Goal: Task Accomplishment & Management: Use online tool/utility

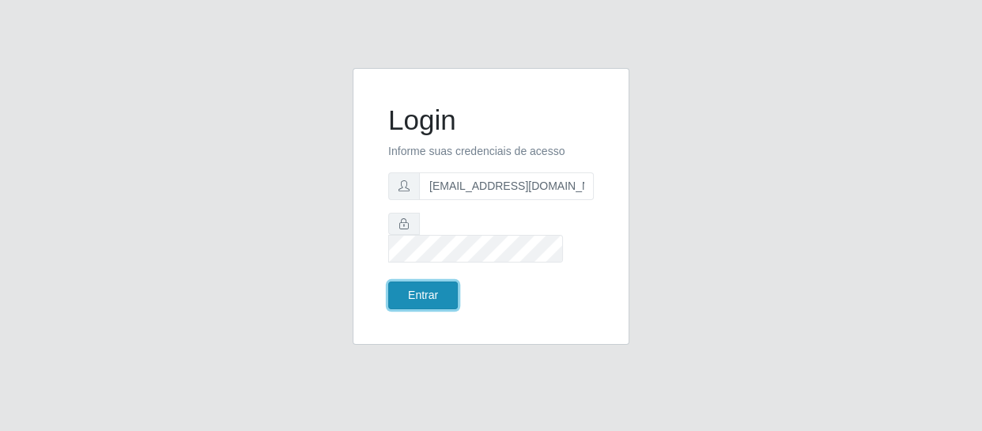
click at [434, 281] on button "Entrar" at bounding box center [423, 295] width 70 height 28
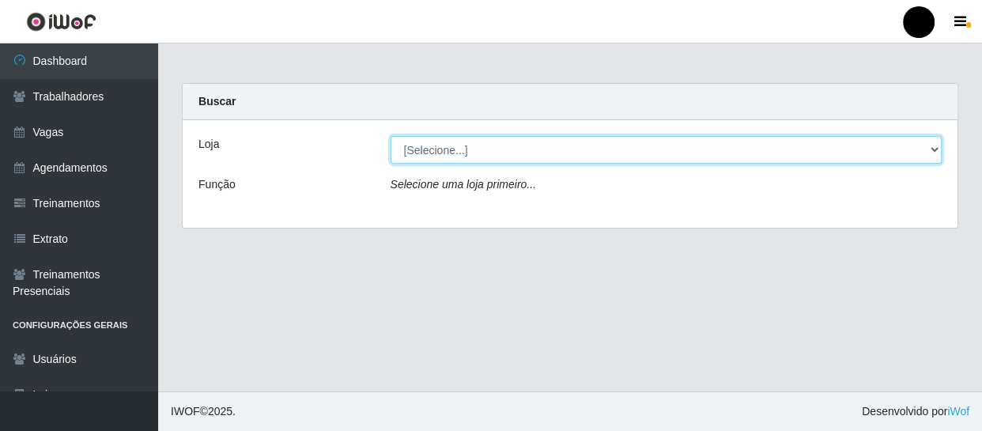
click at [931, 148] on select "[Selecione...] SuperFácil Atacado - Emaús SuperFácil Atacado - Rodoviária Super…" at bounding box center [666, 150] width 552 height 28
select select "408"
click at [390, 136] on select "[Selecione...] SuperFácil Atacado - Emaús SuperFácil Atacado - Rodoviária Super…" at bounding box center [666, 150] width 552 height 28
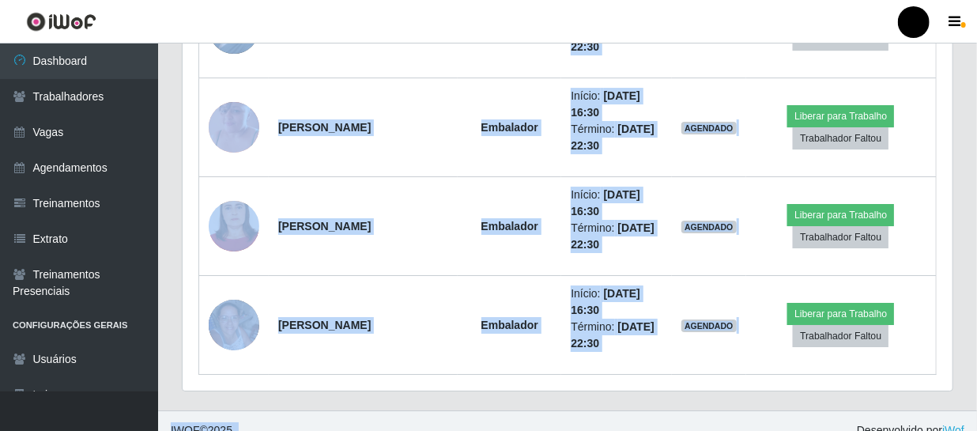
scroll to position [2410, 0]
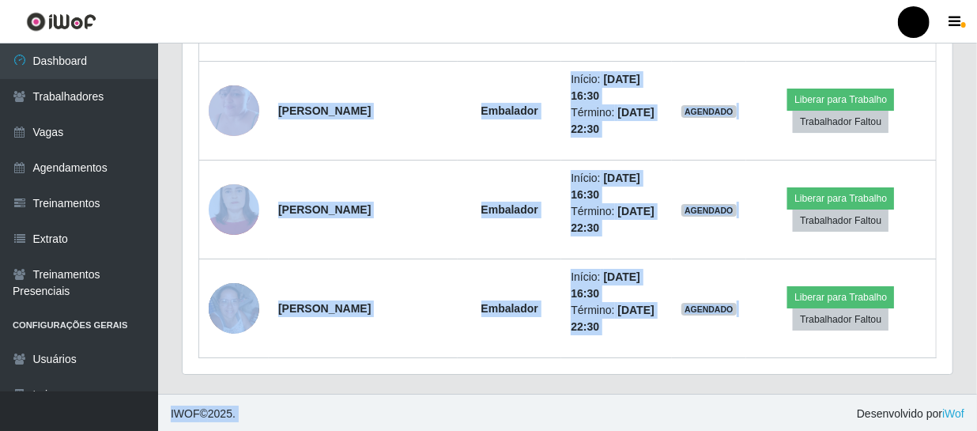
drag, startPoint x: 273, startPoint y: 119, endPoint x: 751, endPoint y: 427, distance: 568.9
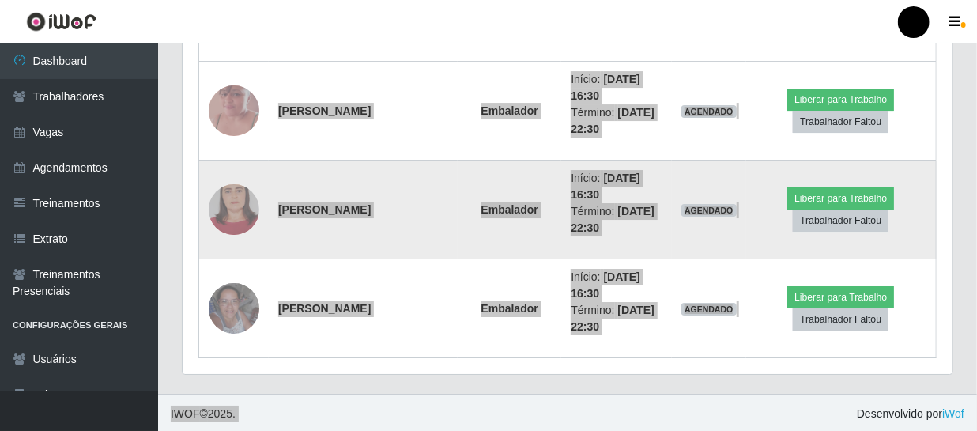
scroll to position [328, 770]
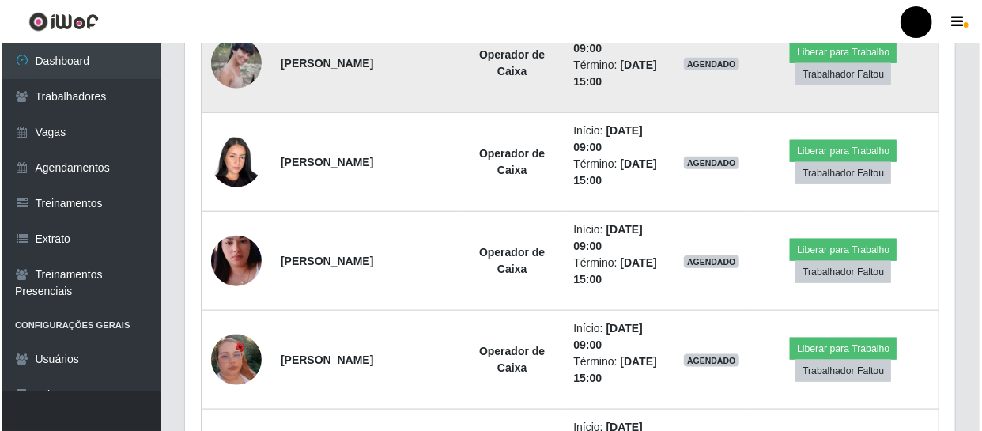
scroll to position [685, 0]
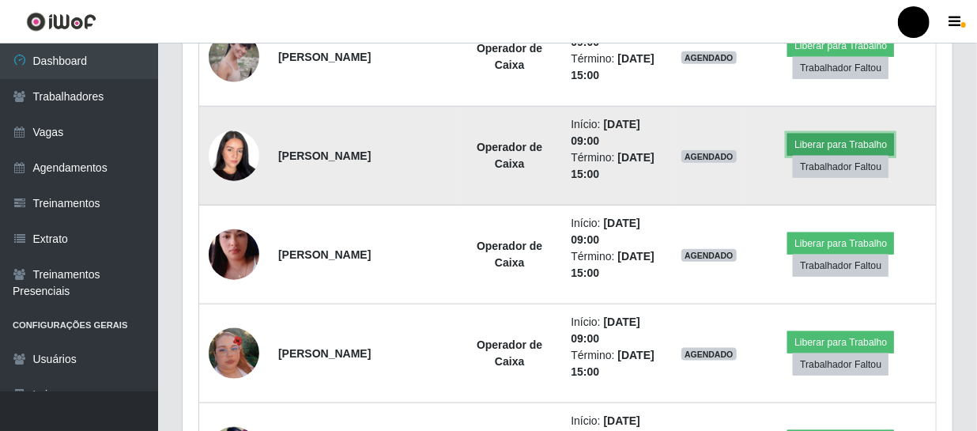
click at [825, 144] on button "Liberar para Trabalho" at bounding box center [840, 145] width 107 height 22
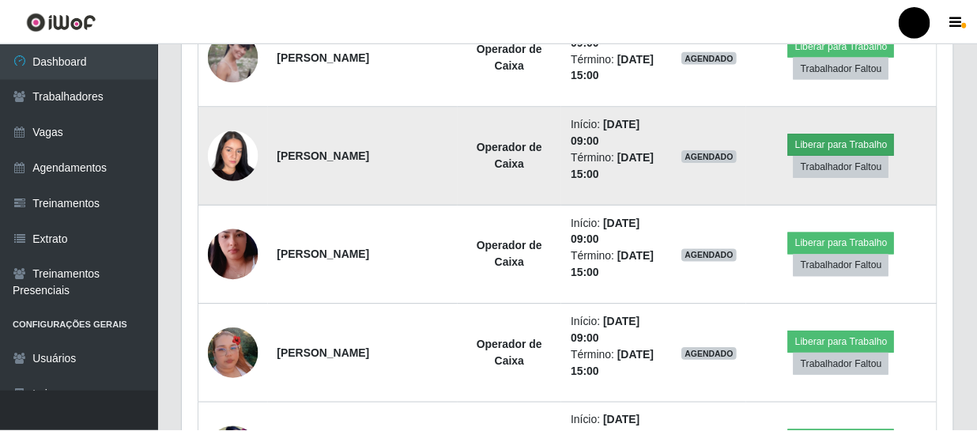
scroll to position [328, 763]
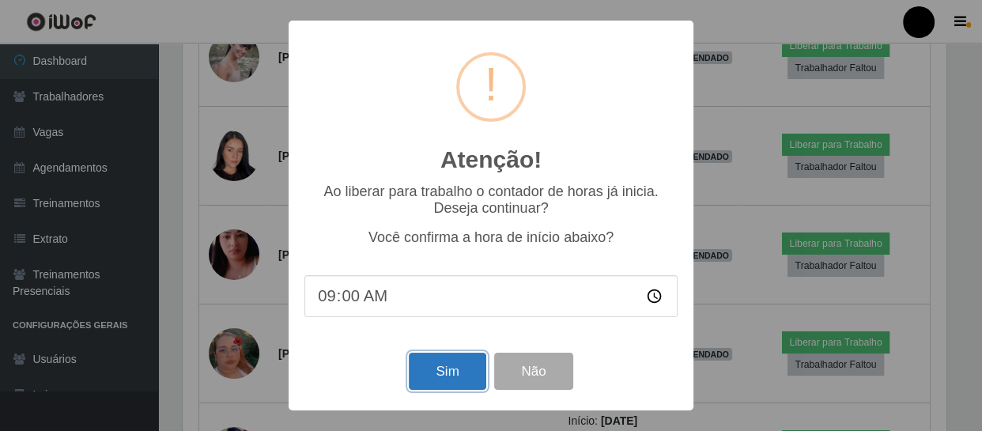
click at [457, 377] on button "Sim" at bounding box center [447, 370] width 77 height 37
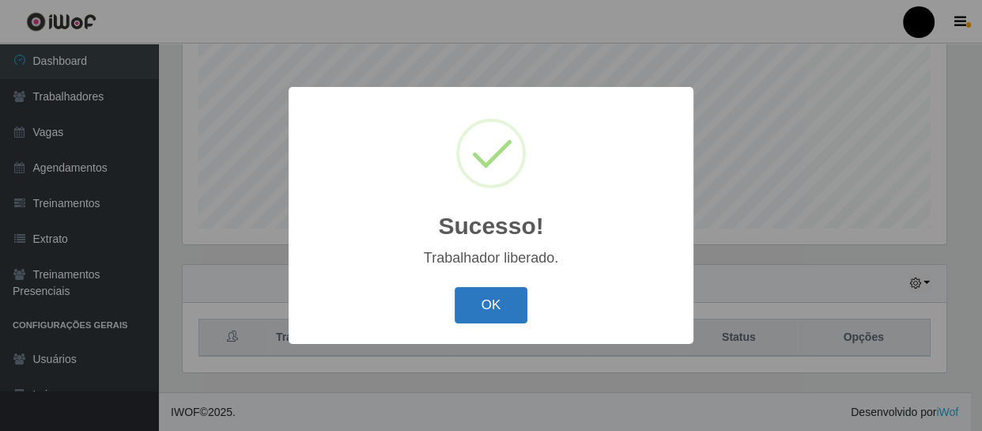
click at [499, 305] on button "OK" at bounding box center [490, 305] width 73 height 37
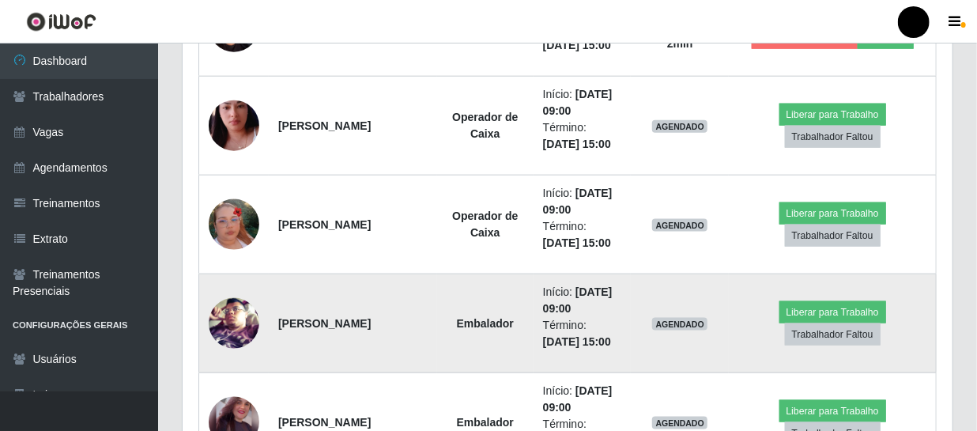
scroll to position [839, 0]
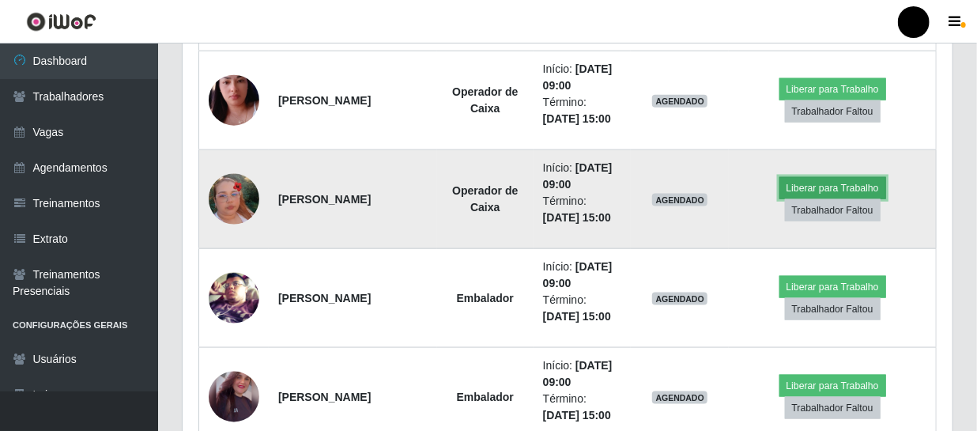
click at [824, 183] on button "Liberar para Trabalho" at bounding box center [832, 188] width 107 height 22
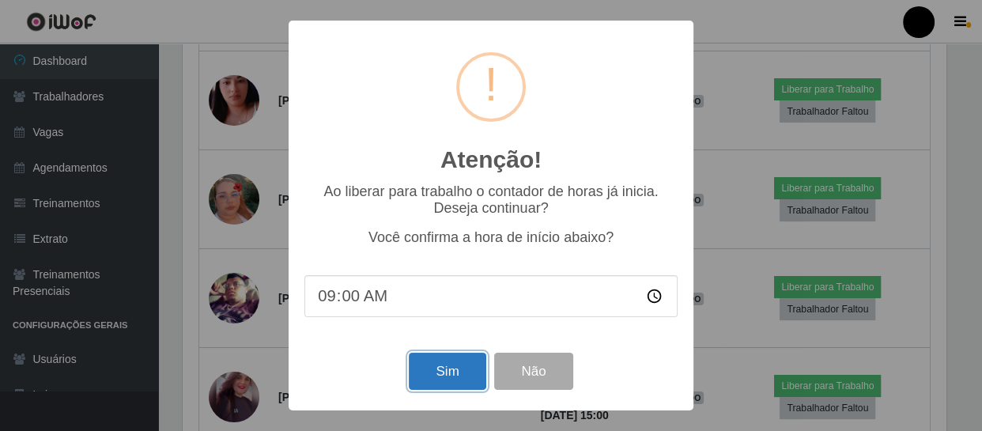
click at [440, 380] on button "Sim" at bounding box center [447, 370] width 77 height 37
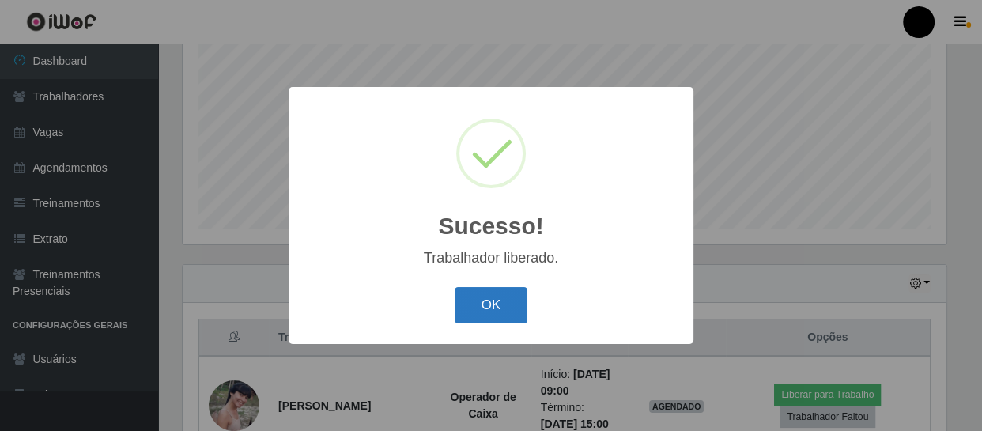
click at [499, 294] on button "OK" at bounding box center [490, 305] width 73 height 37
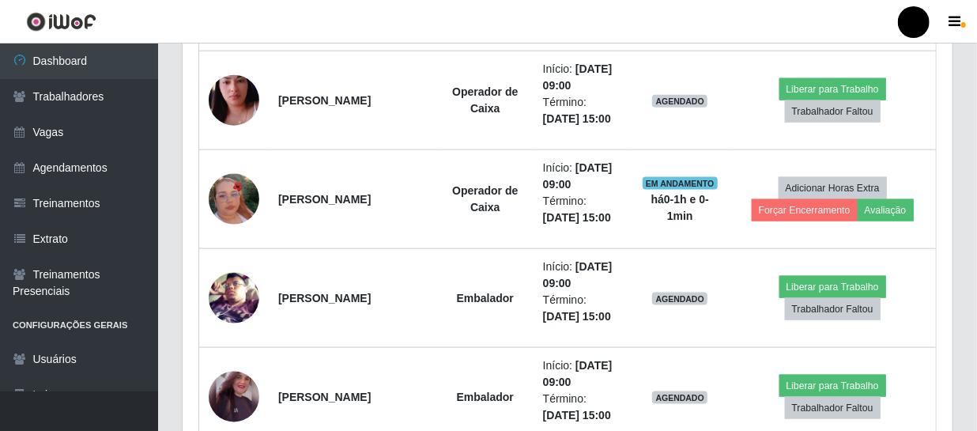
scroll to position [911, 0]
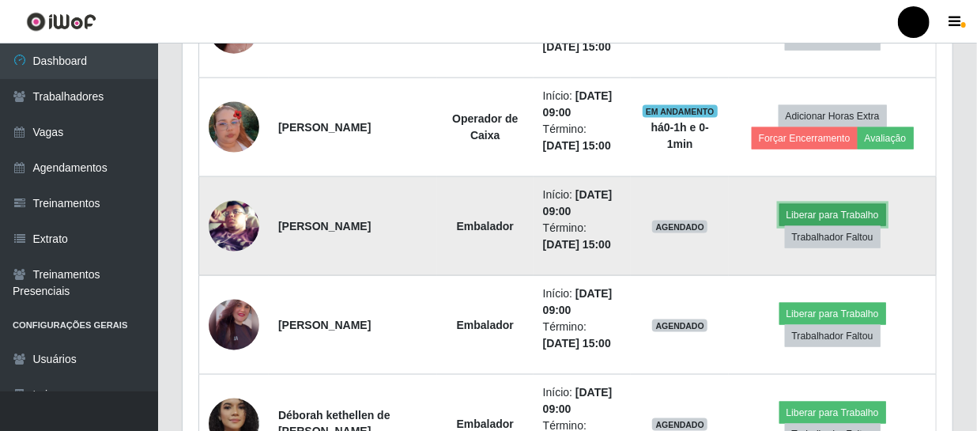
click at [841, 217] on button "Liberar para Trabalho" at bounding box center [832, 215] width 107 height 22
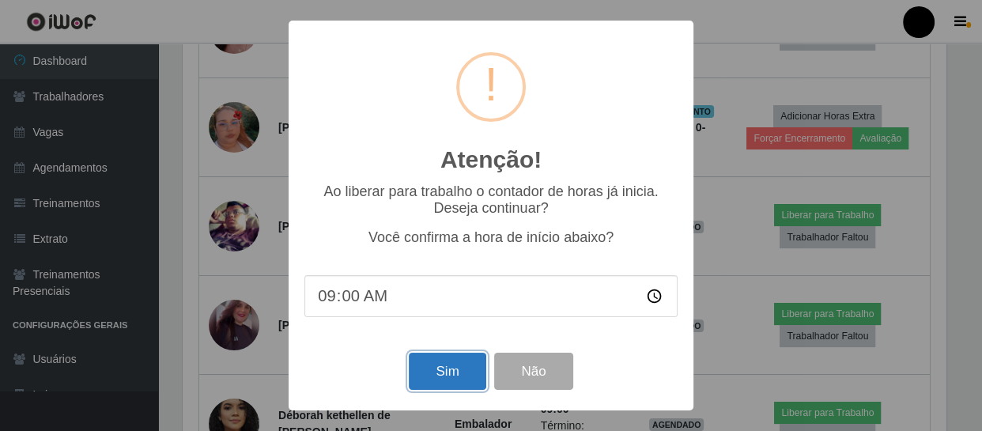
click at [462, 383] on button "Sim" at bounding box center [447, 370] width 77 height 37
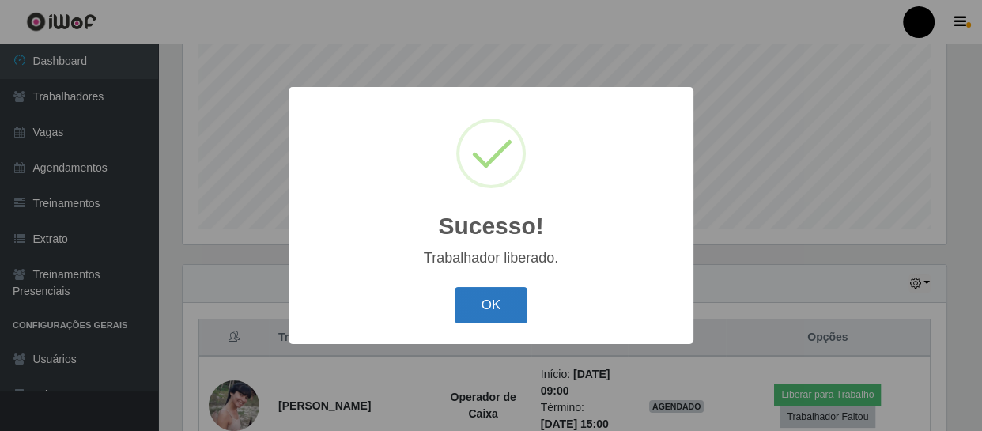
click at [484, 292] on button "OK" at bounding box center [490, 305] width 73 height 37
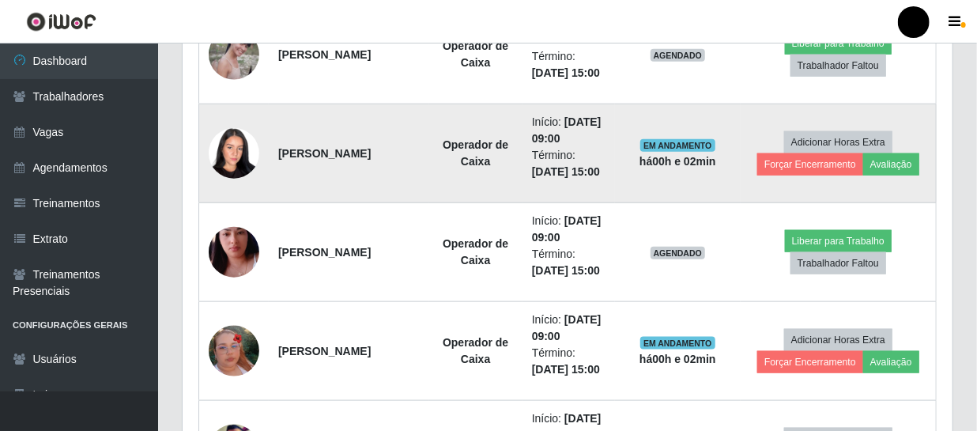
scroll to position [695, 0]
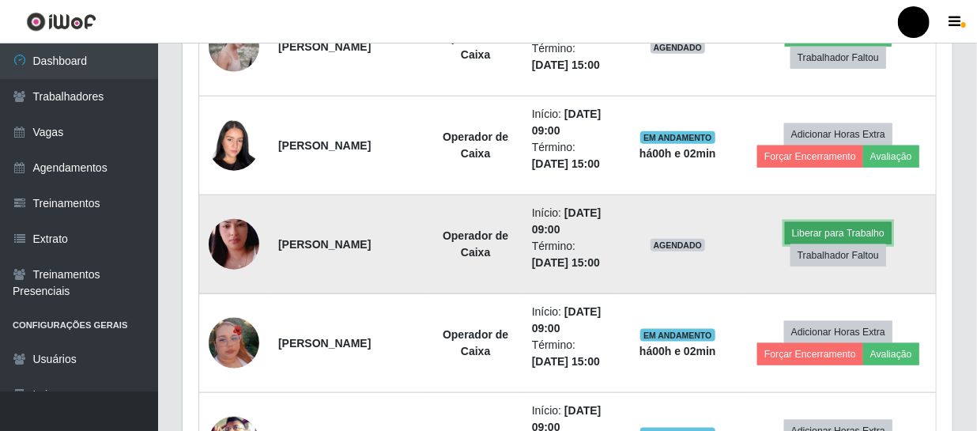
click at [846, 232] on button "Liberar para Trabalho" at bounding box center [838, 233] width 107 height 22
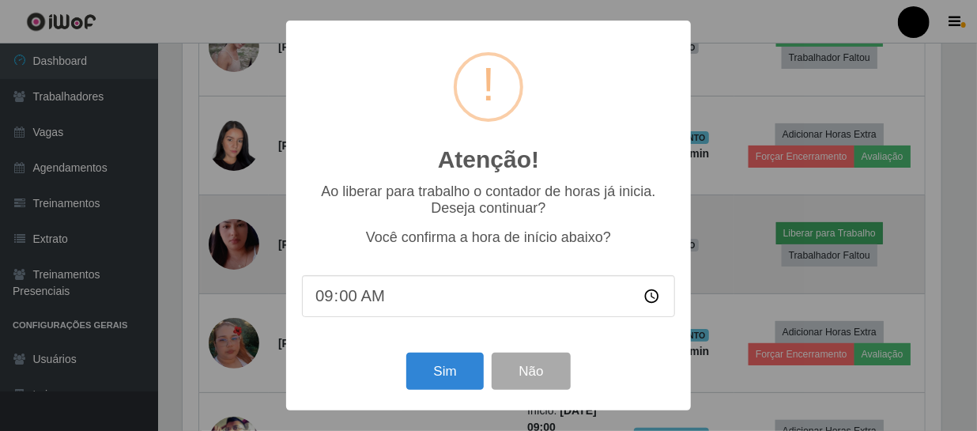
scroll to position [328, 763]
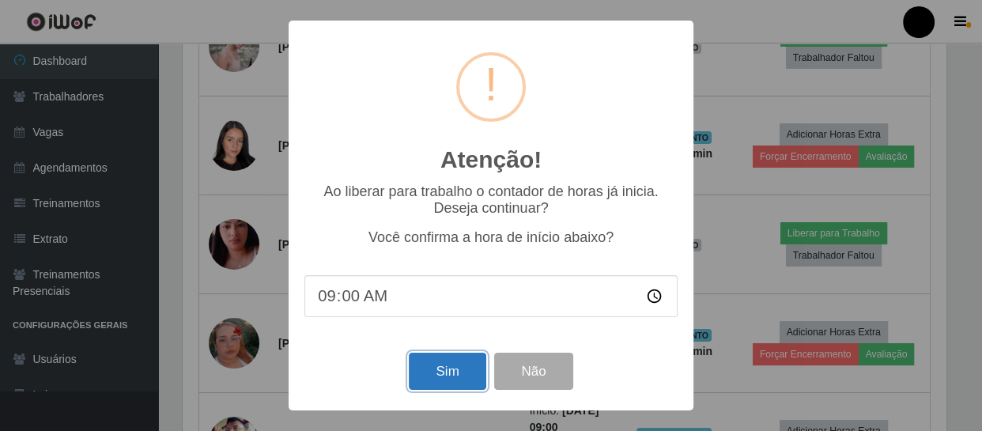
click at [435, 378] on button "Sim" at bounding box center [447, 370] width 77 height 37
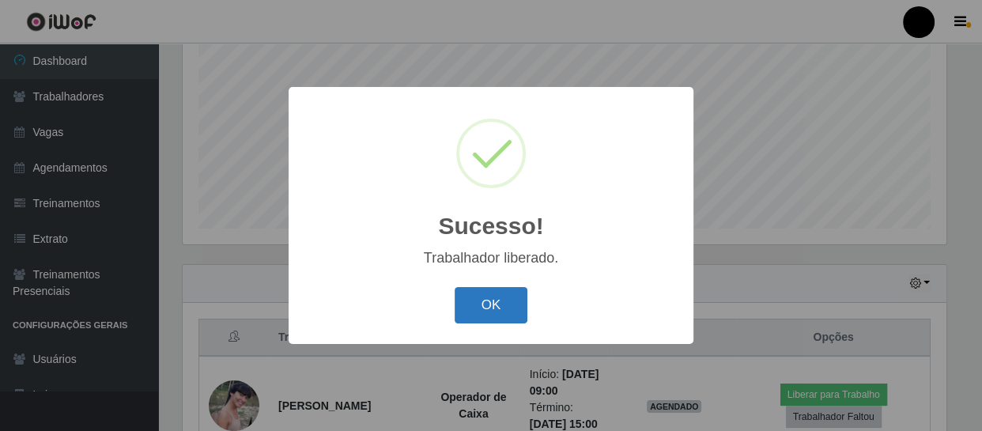
click at [482, 296] on button "OK" at bounding box center [490, 305] width 73 height 37
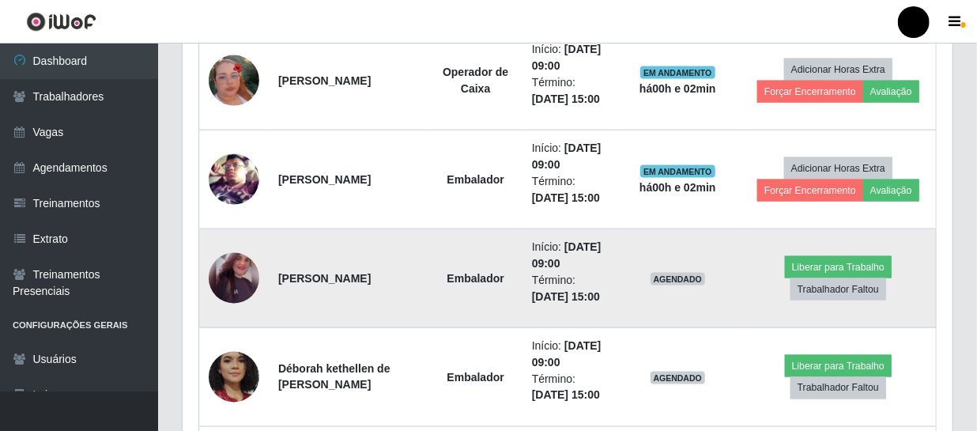
scroll to position [983, 0]
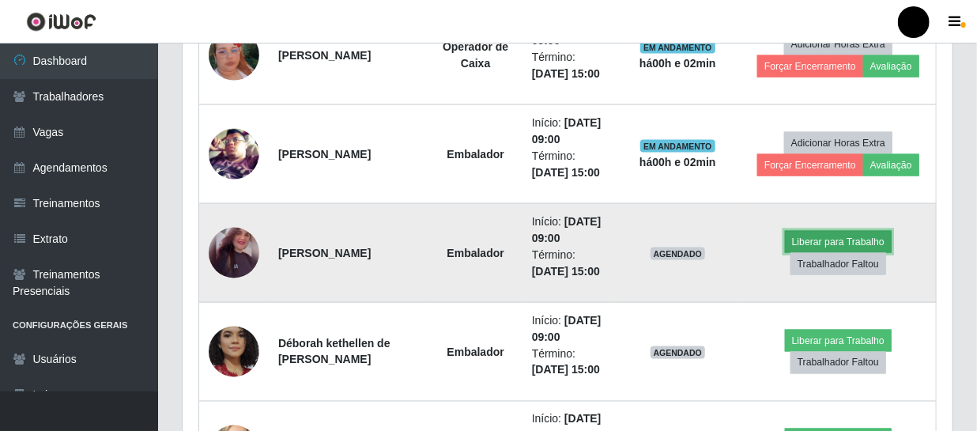
click at [834, 237] on button "Liberar para Trabalho" at bounding box center [838, 242] width 107 height 22
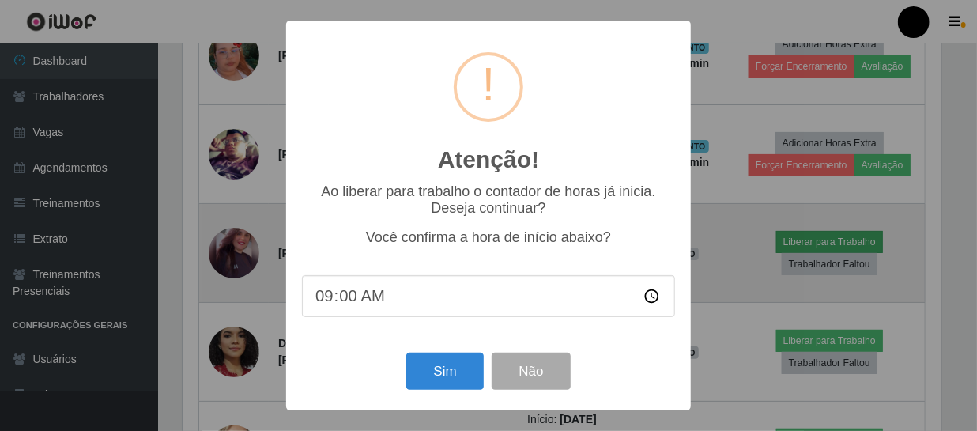
scroll to position [328, 763]
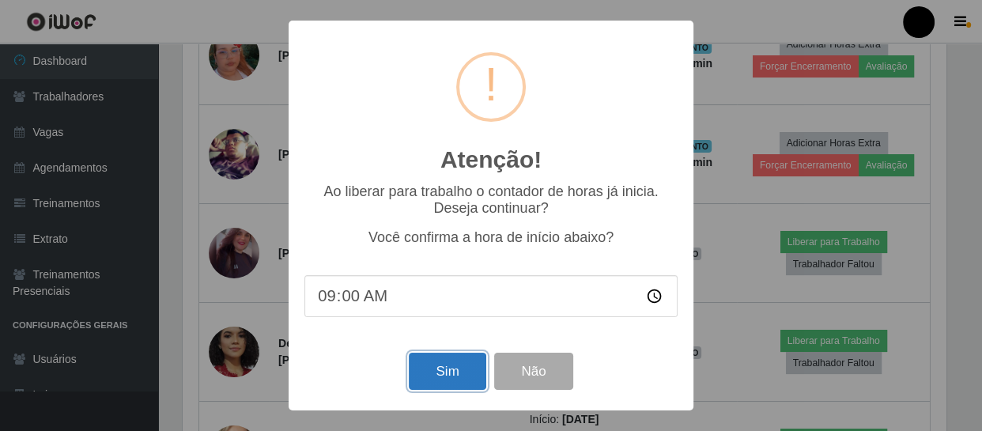
click at [447, 375] on button "Sim" at bounding box center [447, 370] width 77 height 37
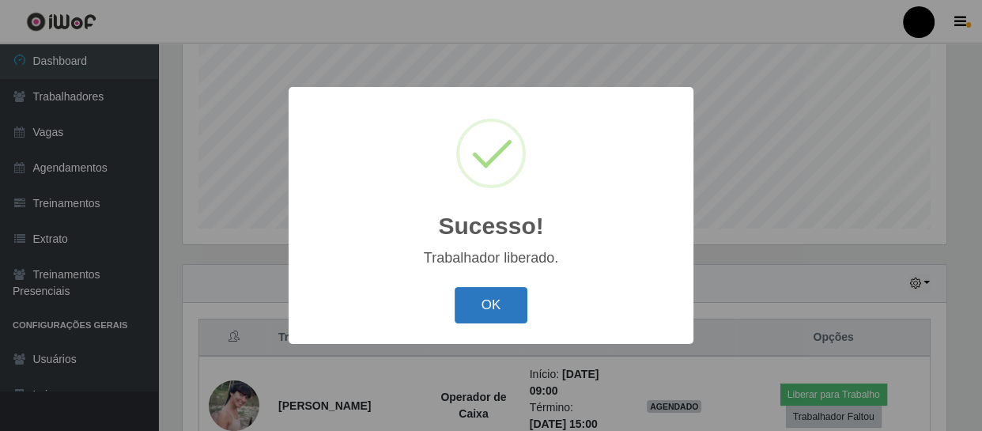
click at [474, 301] on button "OK" at bounding box center [490, 305] width 73 height 37
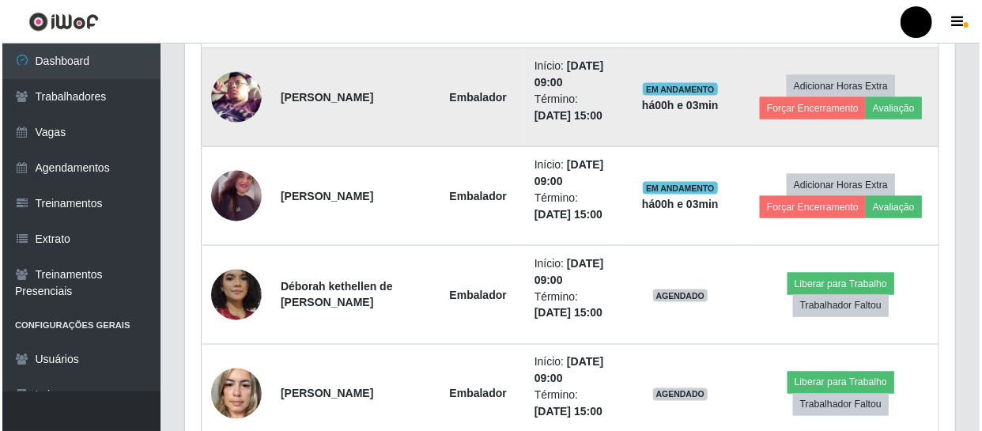
scroll to position [1127, 0]
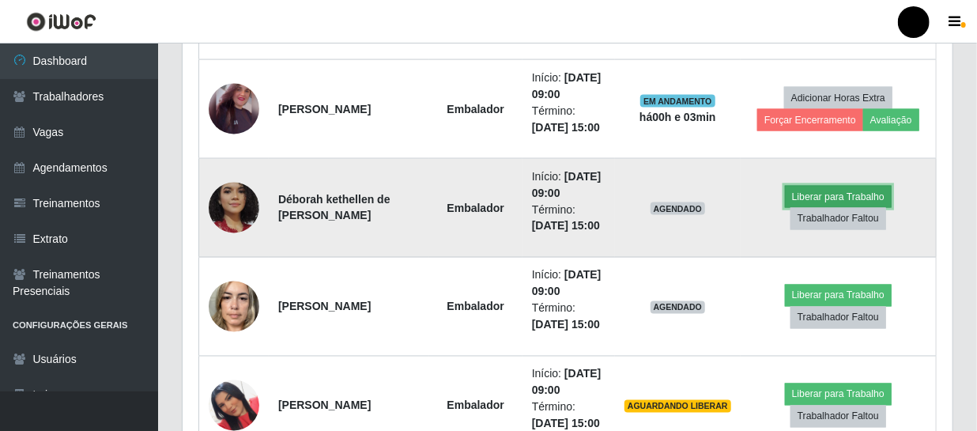
click at [857, 194] on button "Liberar para Trabalho" at bounding box center [838, 197] width 107 height 22
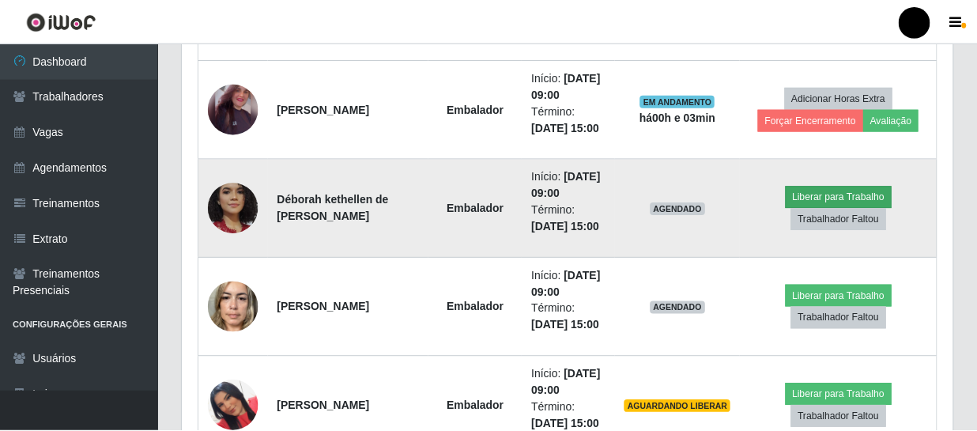
scroll to position [328, 763]
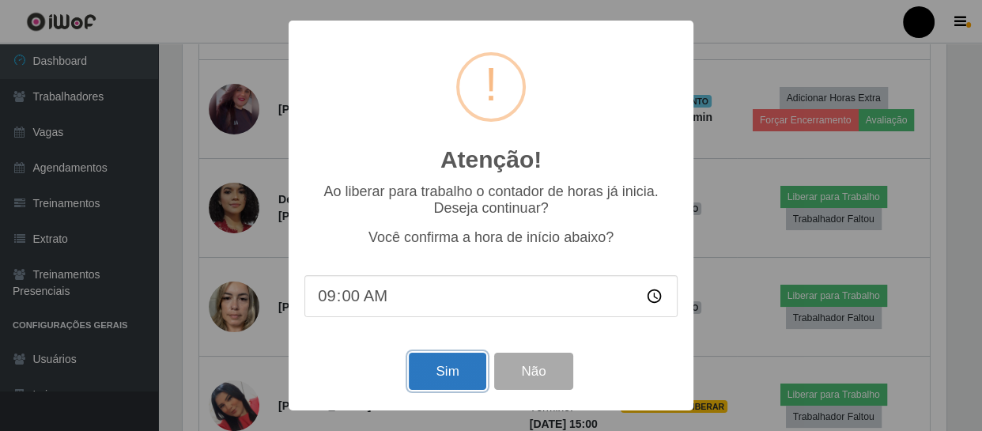
click at [460, 379] on button "Sim" at bounding box center [447, 370] width 77 height 37
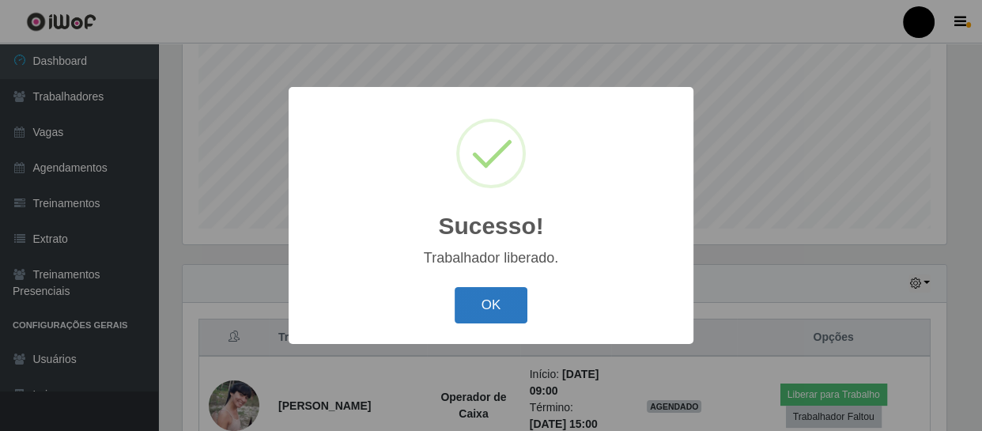
click at [487, 298] on button "OK" at bounding box center [490, 305] width 73 height 37
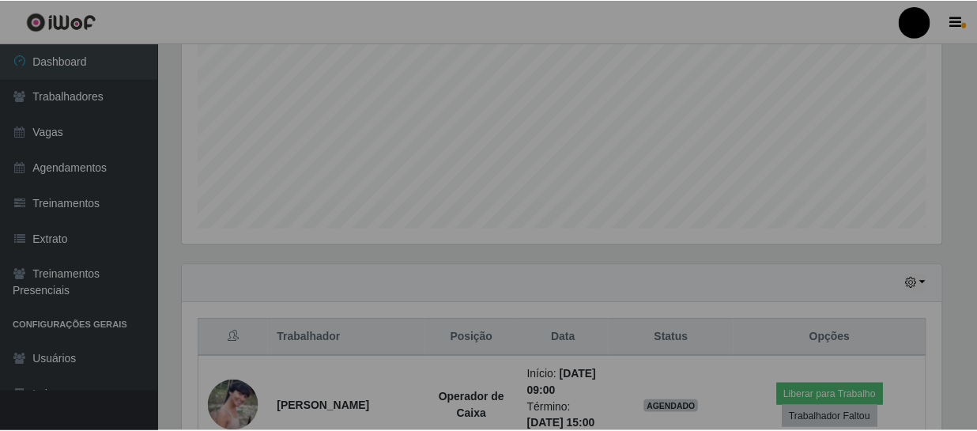
scroll to position [328, 770]
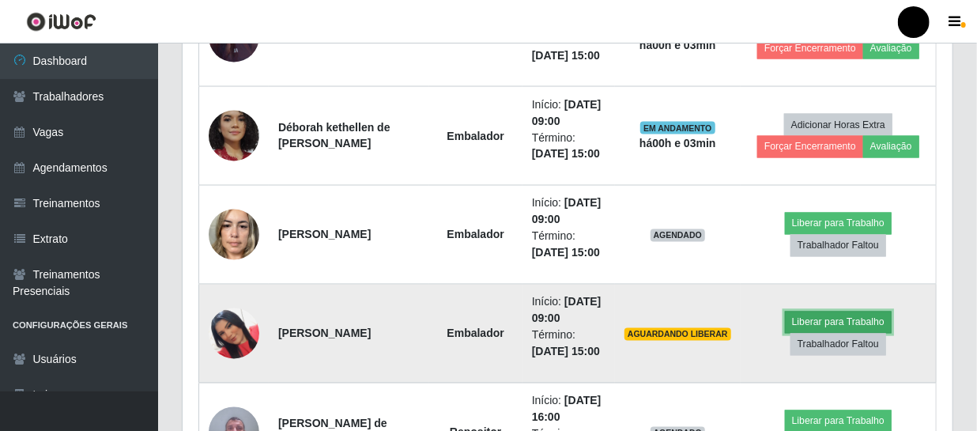
click at [839, 323] on button "Liberar para Trabalho" at bounding box center [838, 322] width 107 height 22
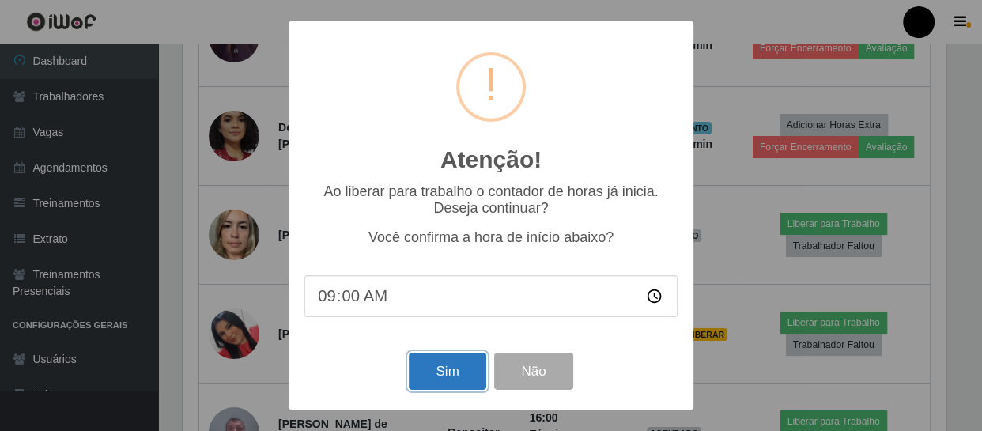
click at [434, 381] on button "Sim" at bounding box center [447, 370] width 77 height 37
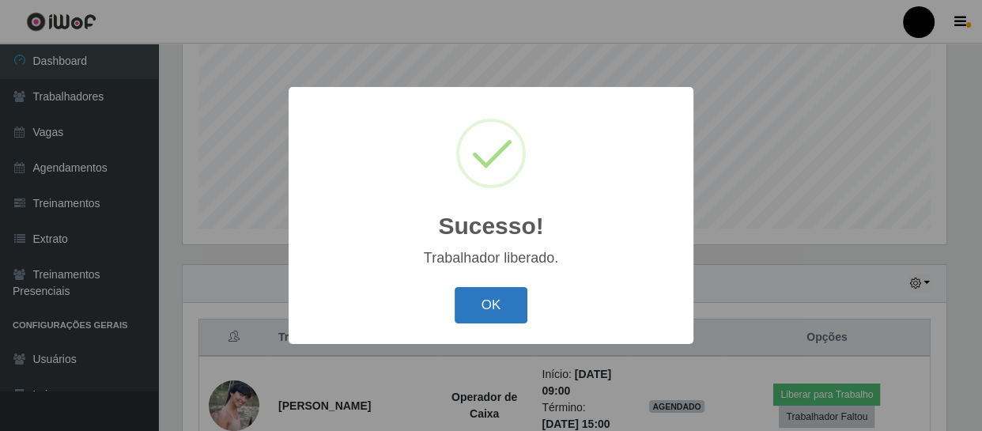
click at [506, 309] on button "OK" at bounding box center [490, 305] width 73 height 37
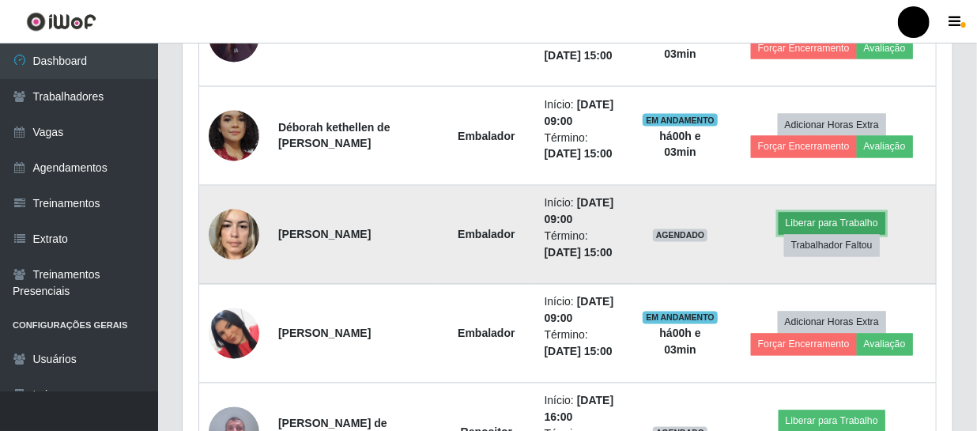
click at [813, 226] on button "Liberar para Trabalho" at bounding box center [831, 224] width 107 height 22
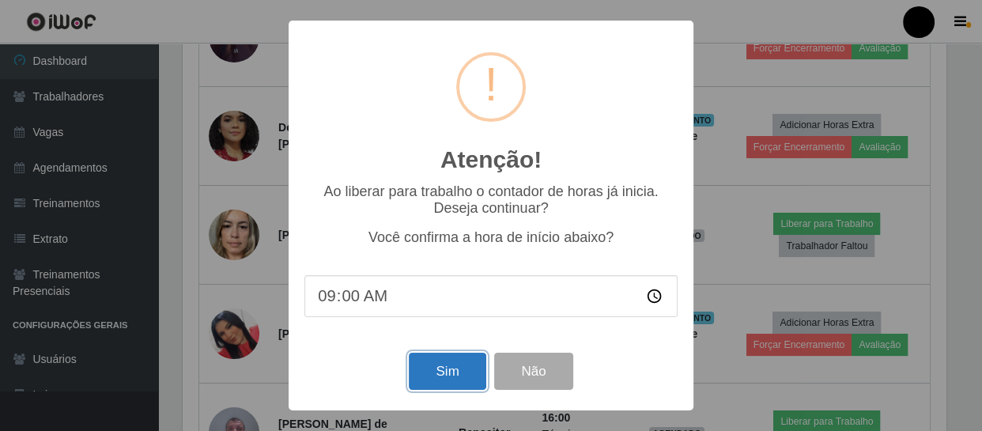
click at [436, 371] on button "Sim" at bounding box center [447, 370] width 77 height 37
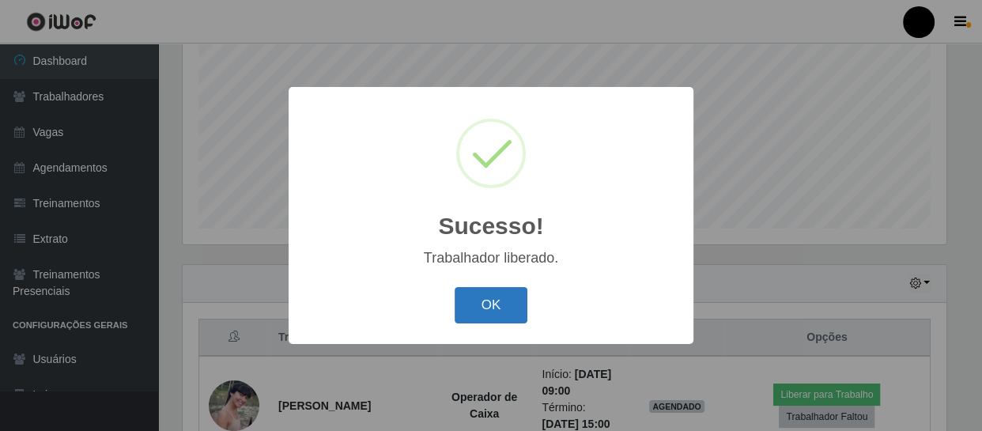
click at [499, 311] on button "OK" at bounding box center [490, 305] width 73 height 37
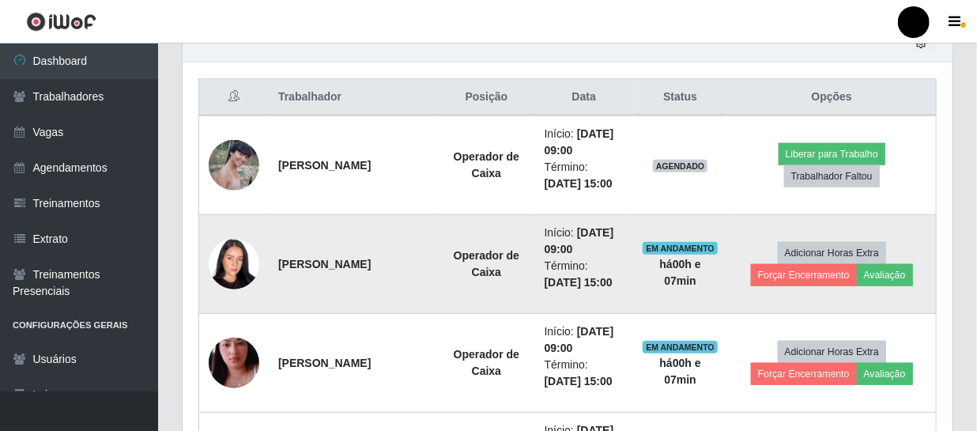
scroll to position [481, 0]
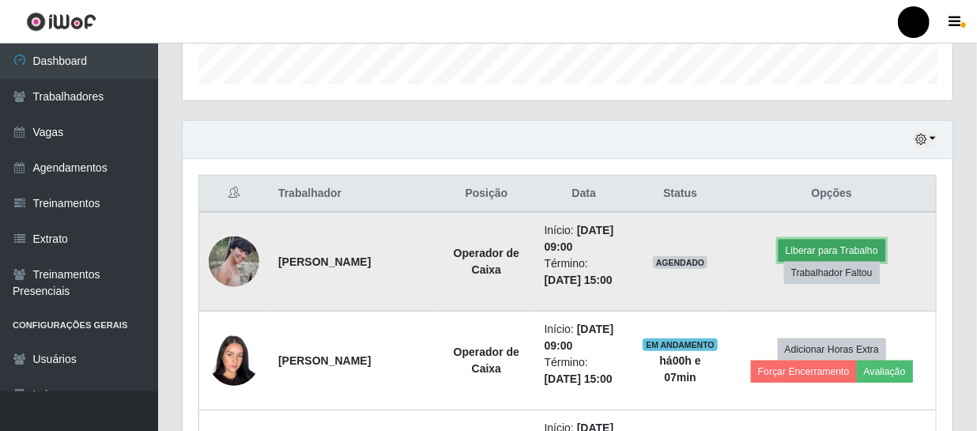
click at [807, 248] on button "Liberar para Trabalho" at bounding box center [831, 250] width 107 height 22
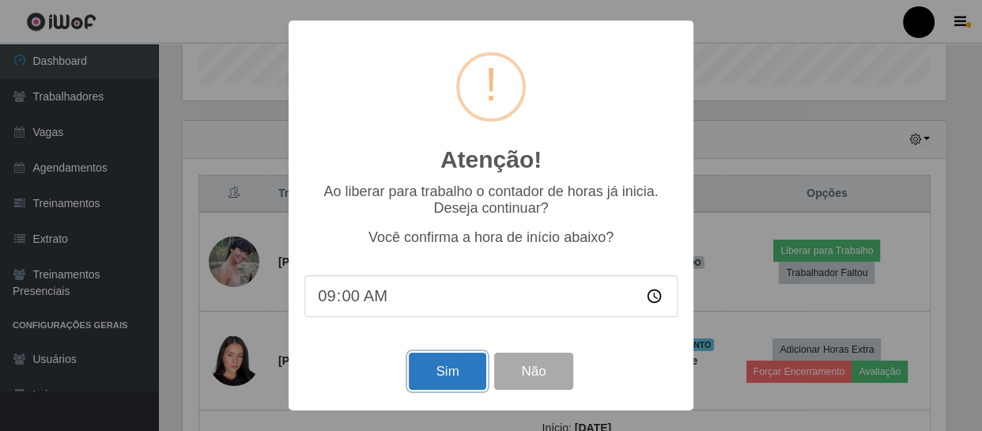
click at [465, 373] on button "Sim" at bounding box center [447, 370] width 77 height 37
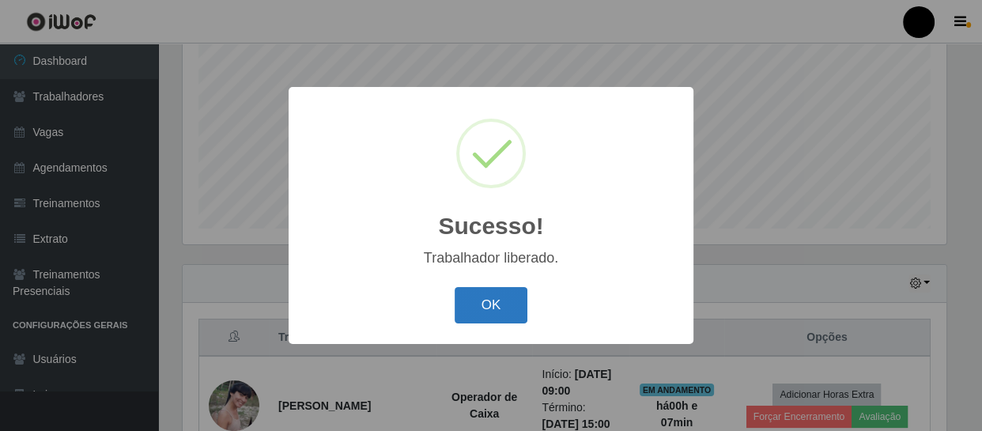
click at [473, 316] on button "OK" at bounding box center [490, 305] width 73 height 37
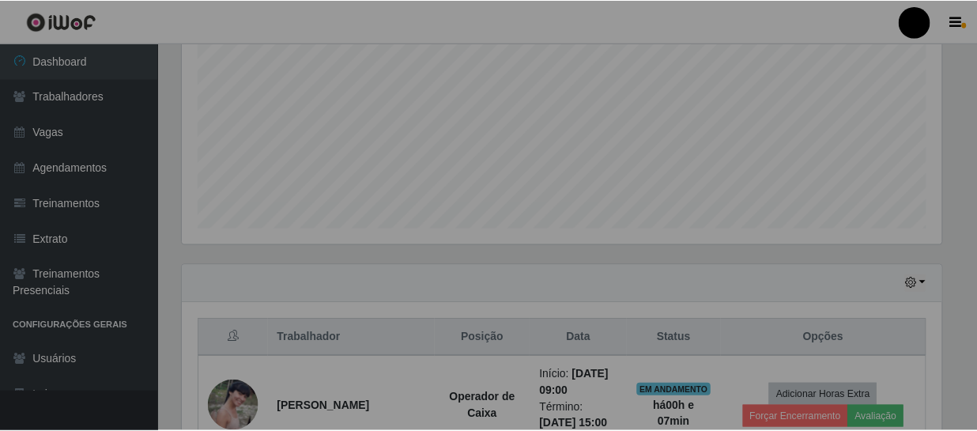
scroll to position [328, 770]
